Goal: Communication & Community: Connect with others

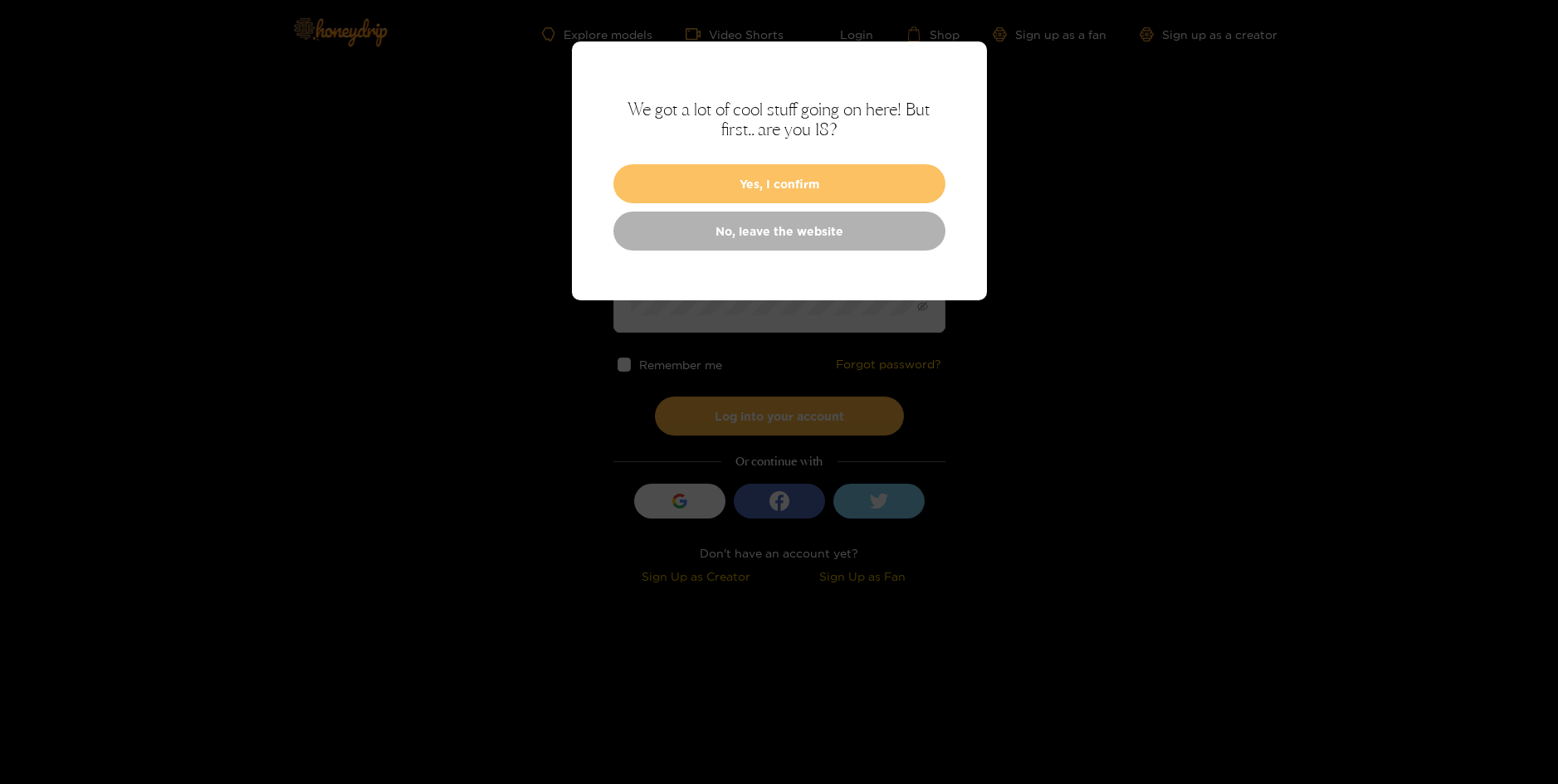
click at [837, 179] on button "Yes, I confirm" at bounding box center [779, 183] width 332 height 39
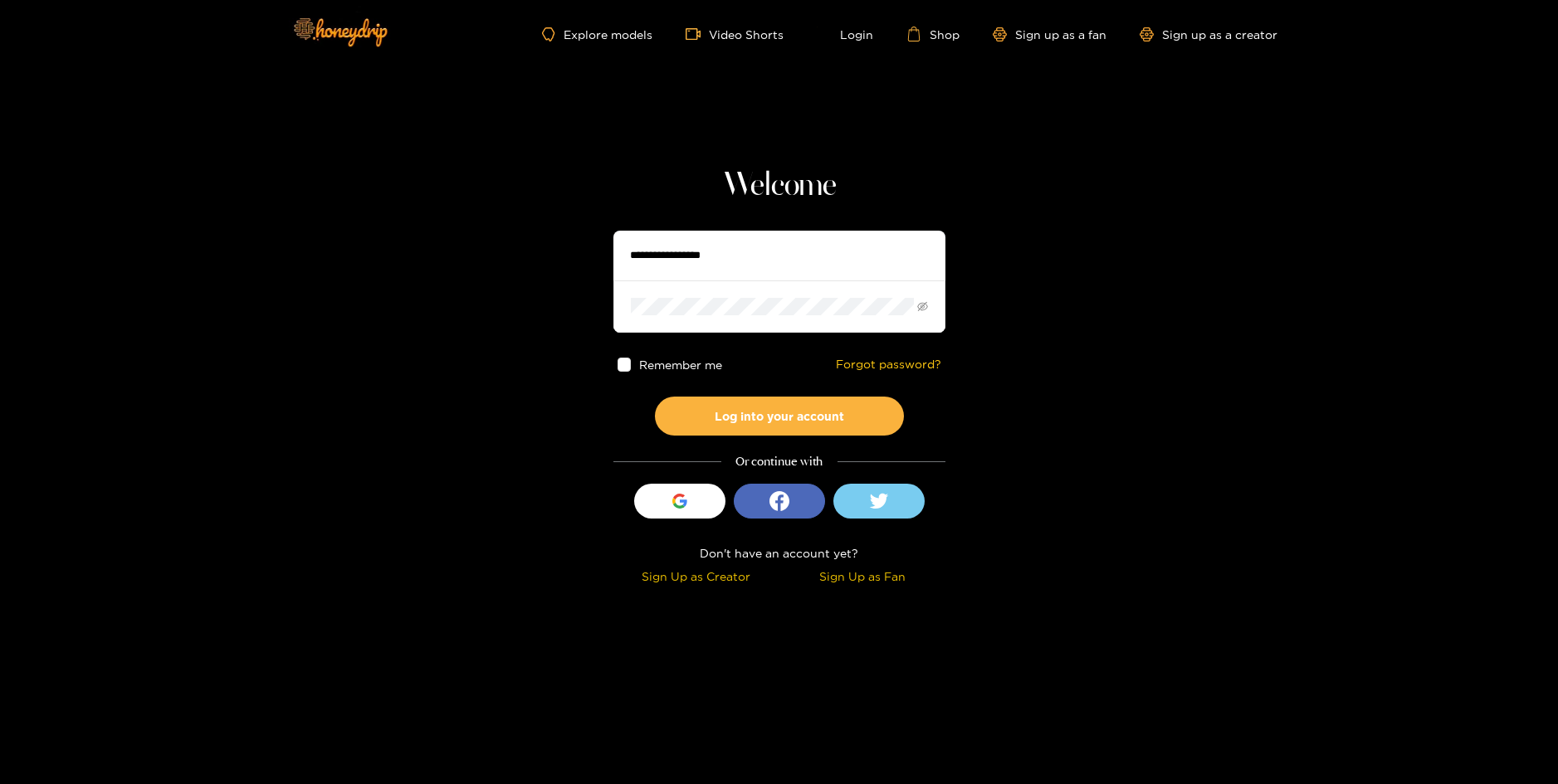
click at [822, 257] on input "text" at bounding box center [779, 255] width 332 height 50
type input "**********"
drag, startPoint x: 779, startPoint y: 427, endPoint x: 792, endPoint y: 400, distance: 30.0
click at [779, 426] on button "Log into your account" at bounding box center [779, 416] width 249 height 39
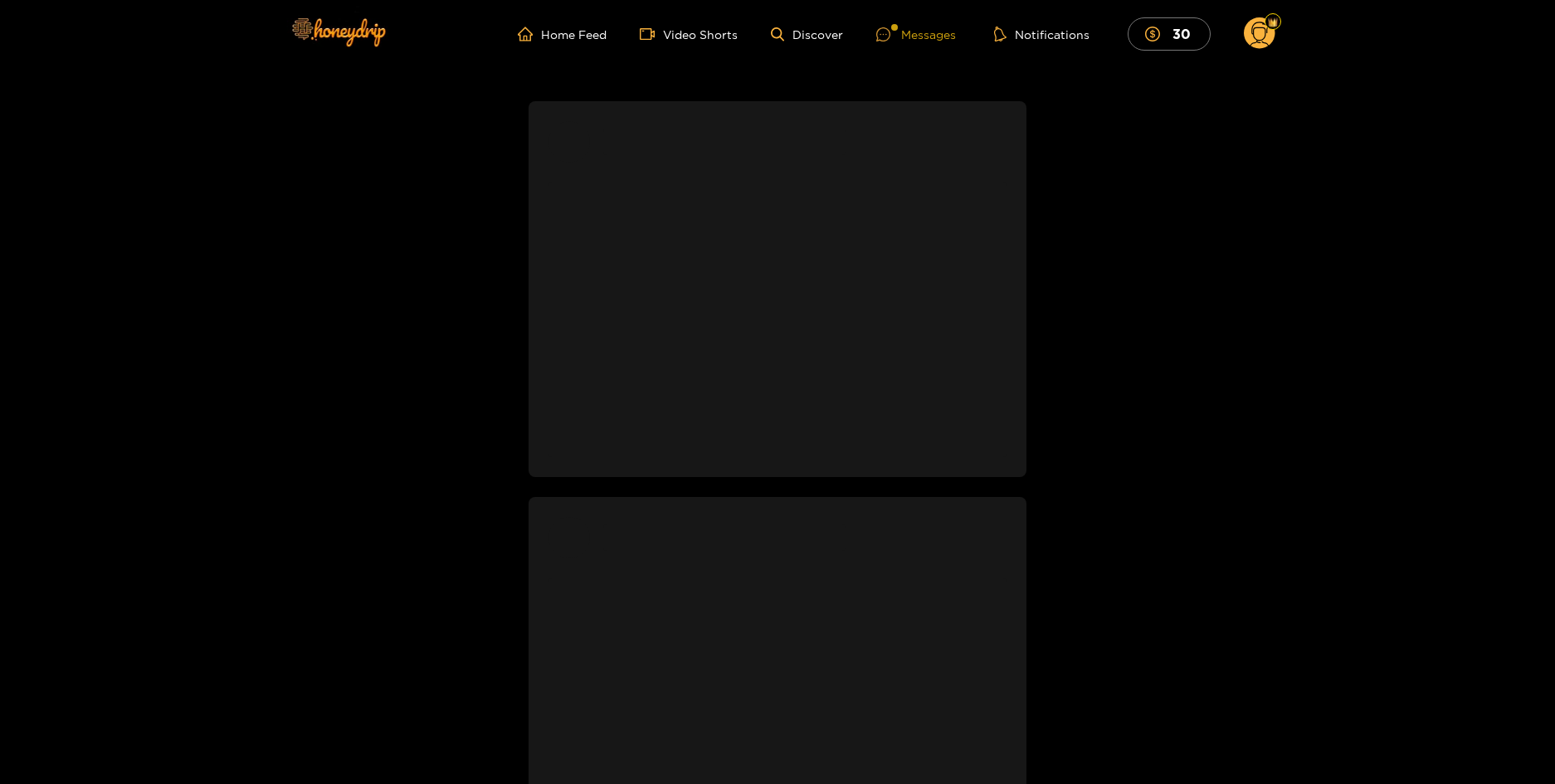
click at [916, 36] on div "Messages" at bounding box center [916, 34] width 80 height 19
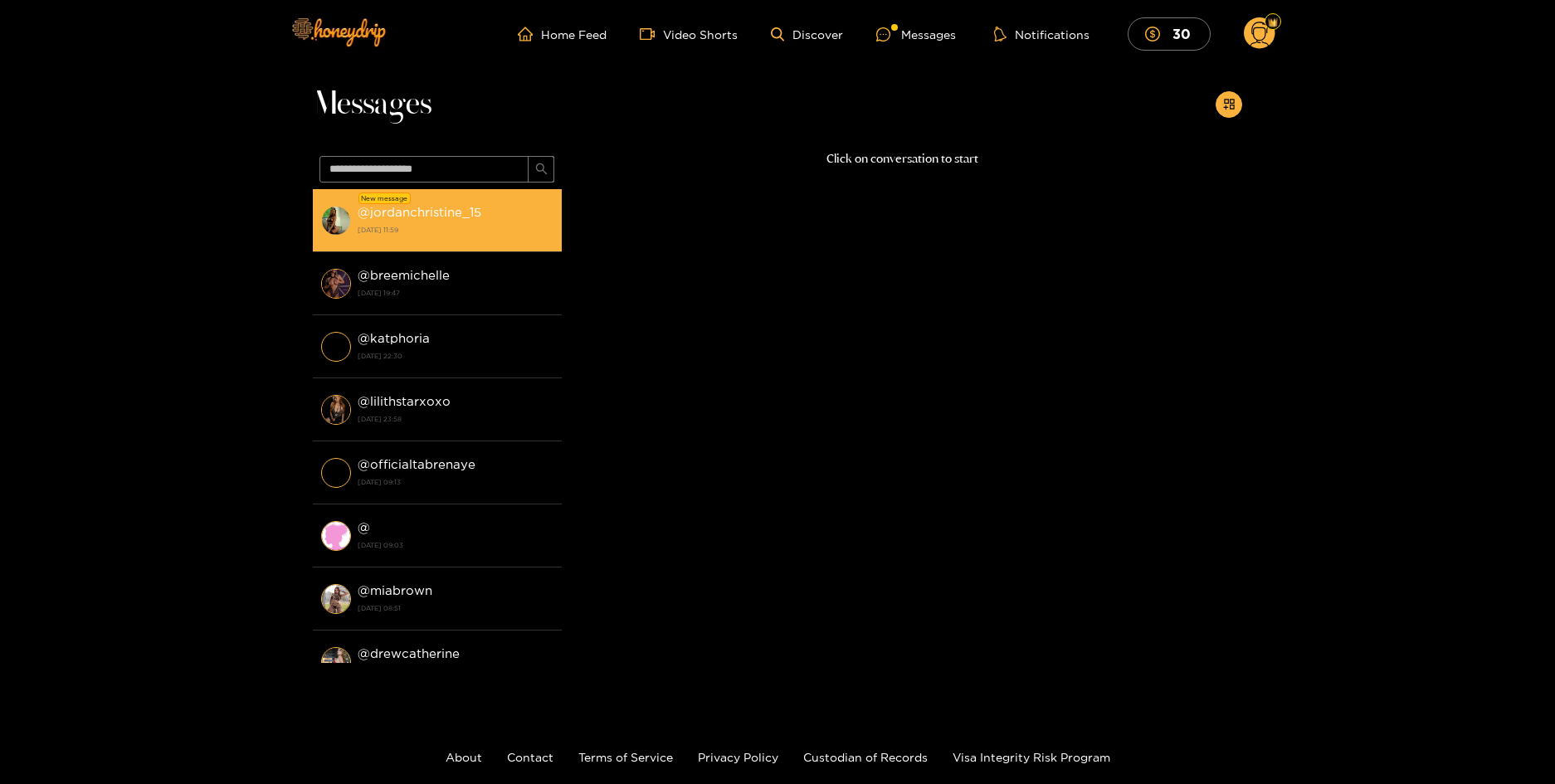
click at [495, 229] on strong "[DATE] 11:59" at bounding box center [455, 229] width 196 height 15
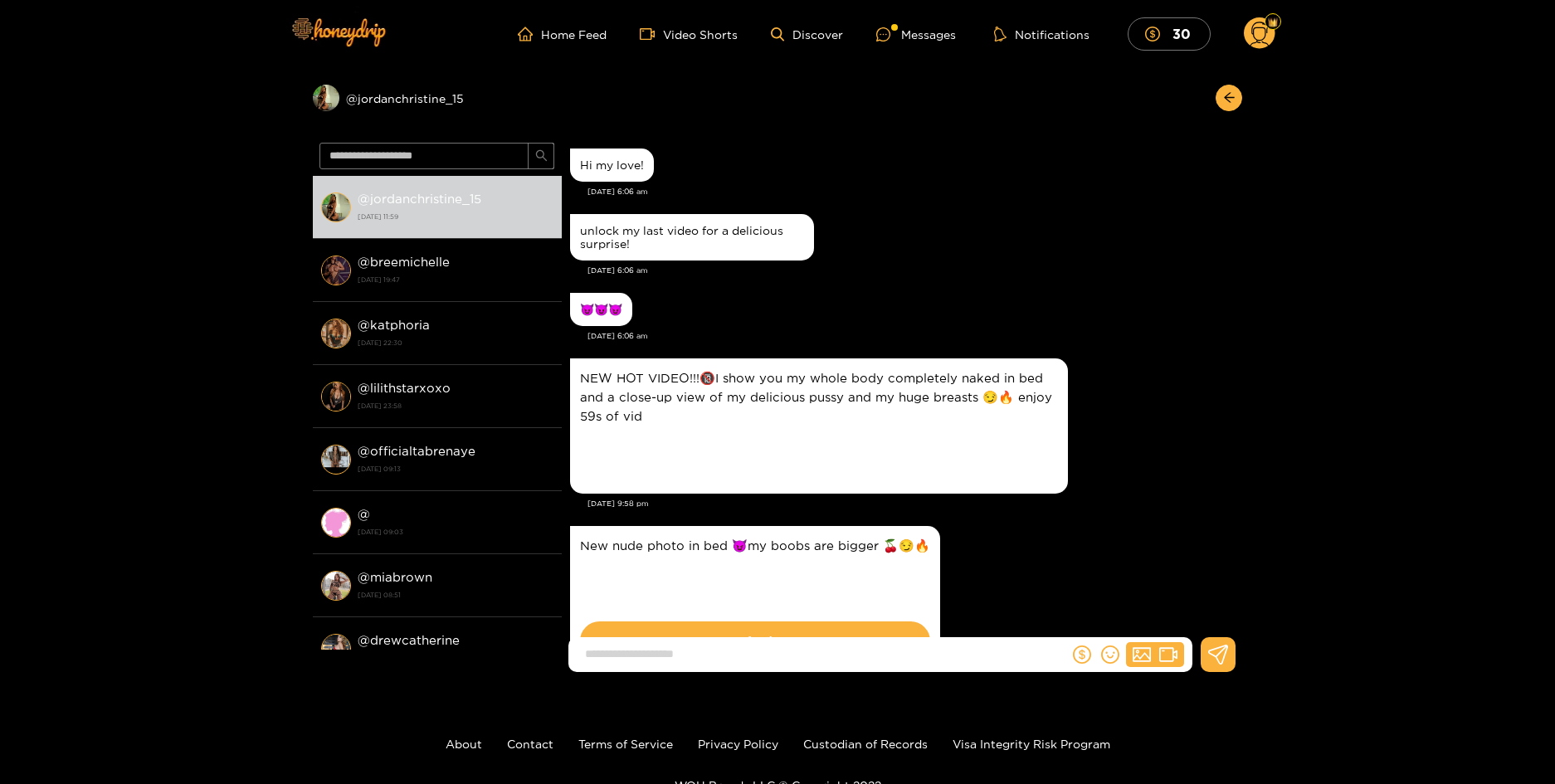
scroll to position [2812, 0]
